Goal: Information Seeking & Learning: Learn about a topic

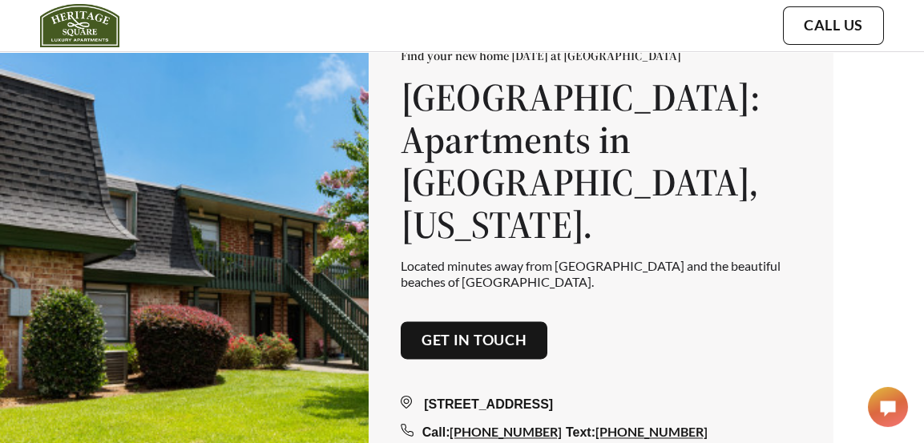
click at [801, 146] on h1 "[GEOGRAPHIC_DATA]: Apartments in [GEOGRAPHIC_DATA], [US_STATE]." at bounding box center [601, 161] width 401 height 169
click at [466, 34] on div "home gallery amenities floor plans send message Call Us" at bounding box center [673, 25] width 422 height 43
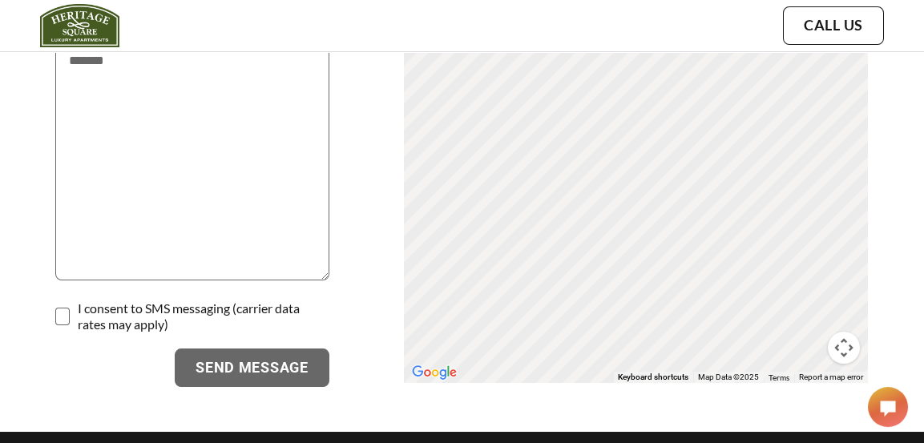
scroll to position [3564, 0]
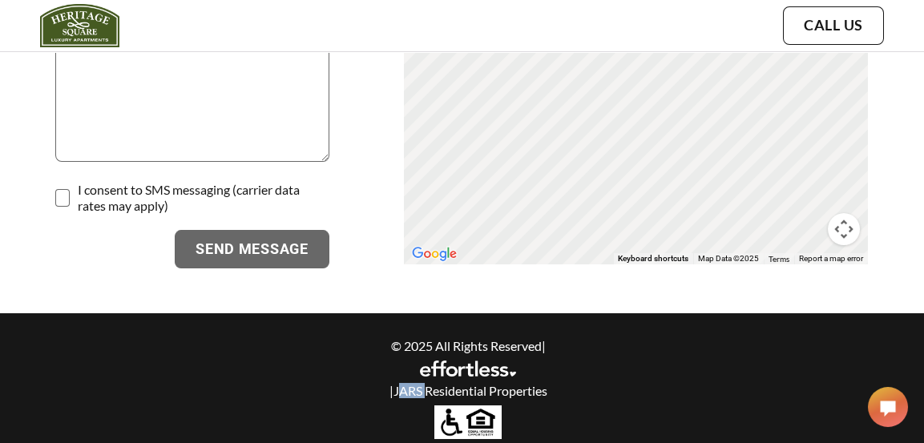
drag, startPoint x: 395, startPoint y: 373, endPoint x: 421, endPoint y: 377, distance: 26.7
click at [421, 383] on p "| JARS Residential Properties" at bounding box center [468, 390] width 692 height 15
copy p "JARS"
click at [405, 383] on p "| JARS Residential Properties" at bounding box center [468, 390] width 692 height 15
drag, startPoint x: 405, startPoint y: 373, endPoint x: 553, endPoint y: 365, distance: 148.4
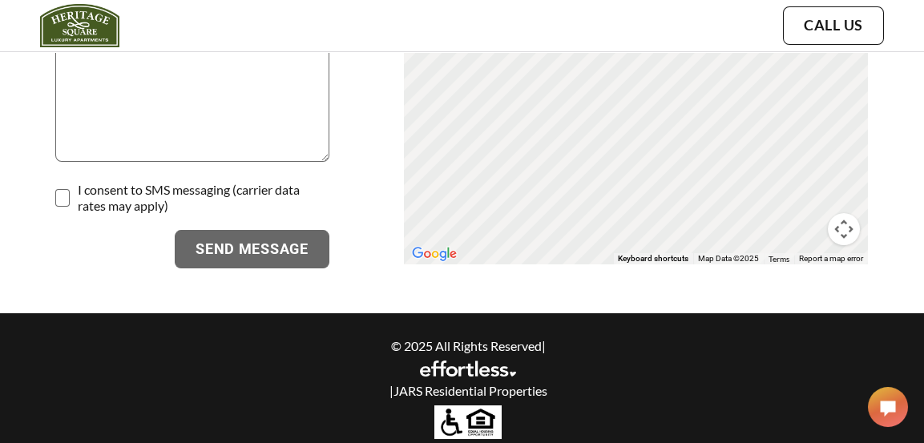
click at [553, 365] on div "© 2025 All Rights Reserved | | JARS Residential Properties" at bounding box center [468, 367] width 692 height 59
copy p "JARS Residential Properties"
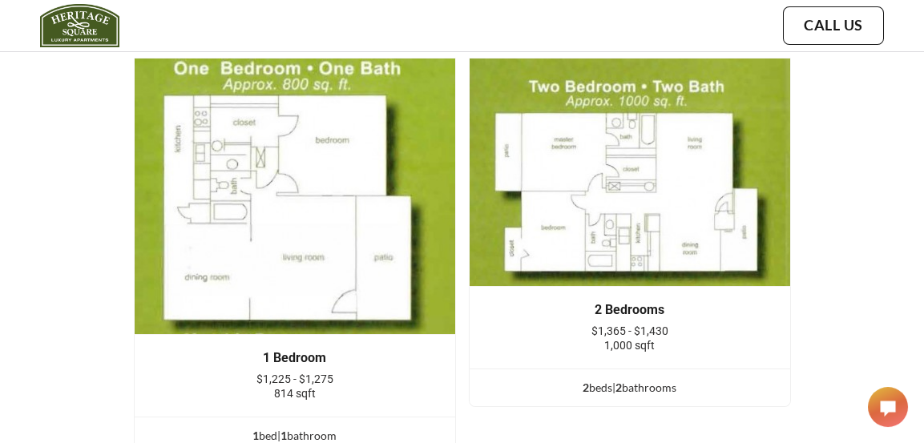
scroll to position [2763, 0]
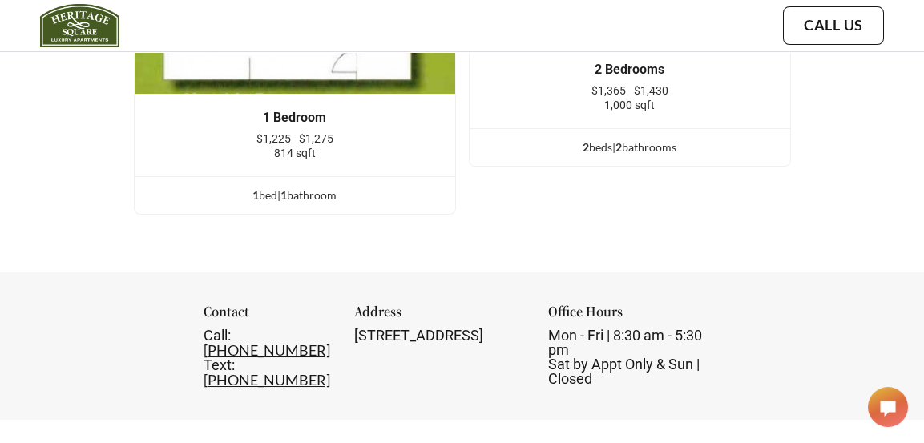
click at [282, 145] on span "$1,225 - $1,275" at bounding box center [294, 138] width 77 height 13
copy span "1,225"
click at [613, 97] on span "$1,365 - $1,430" at bounding box center [629, 90] width 77 height 13
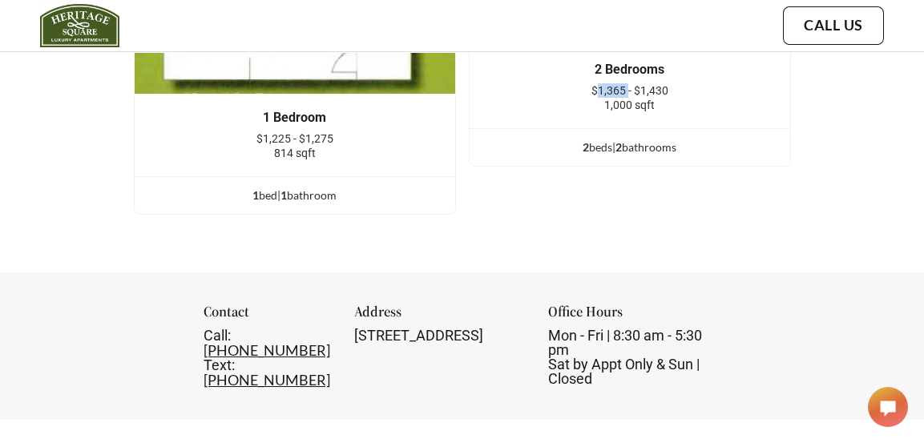
copy span "1,365"
click at [657, 97] on span "$1,365 - $1,430" at bounding box center [629, 90] width 77 height 13
copy span "1,430"
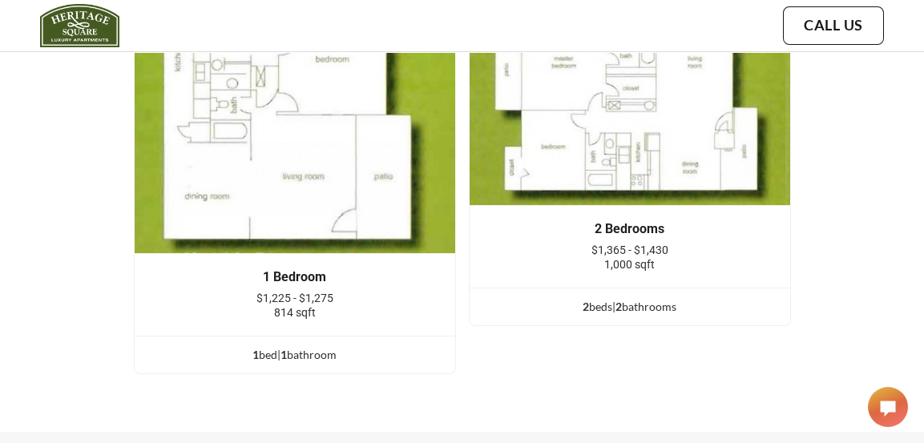
scroll to position [2602, 0]
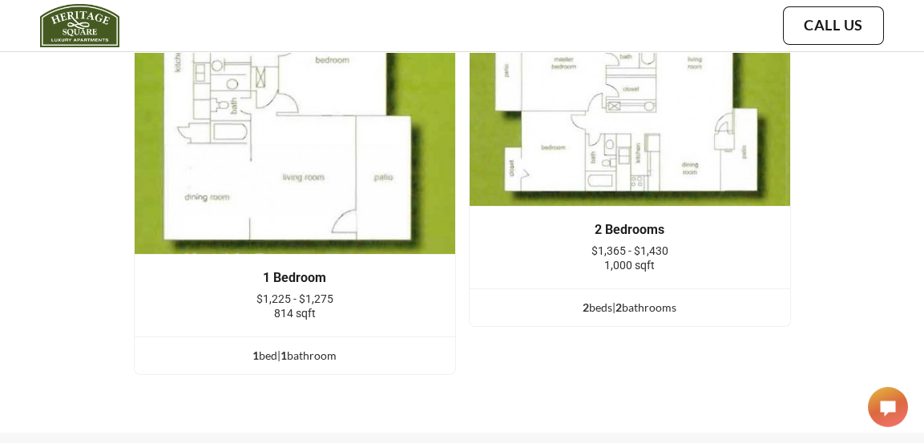
click at [287, 320] on span "814 sqft" at bounding box center [295, 313] width 42 height 13
copy span "814"
click at [280, 305] on span "$1,225 - $1,275" at bounding box center [294, 298] width 77 height 13
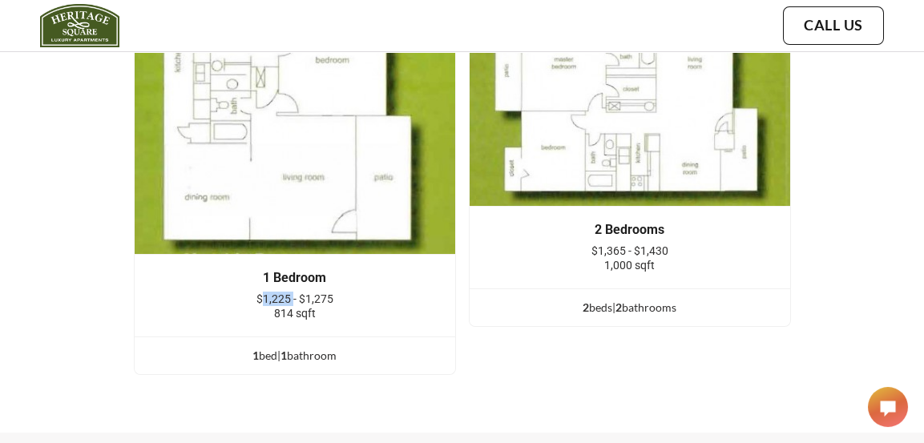
copy span "1,225"
click at [329, 303] on span "$1,225 - $1,275" at bounding box center [294, 298] width 77 height 13
copy span "1,275"
